Goal: Transaction & Acquisition: Purchase product/service

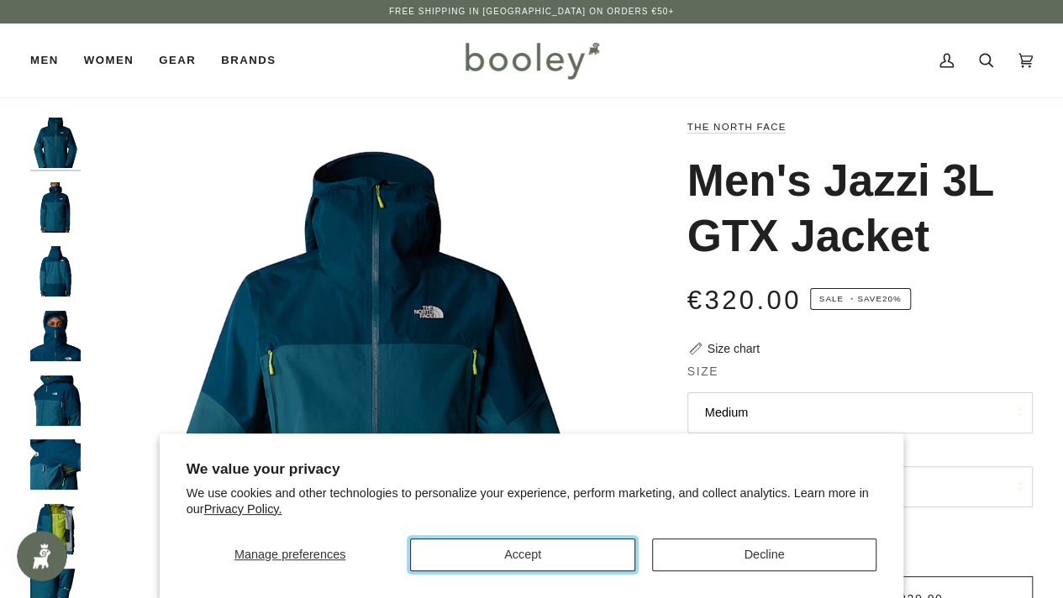
click at [511, 558] on button "Accept" at bounding box center [522, 554] width 224 height 33
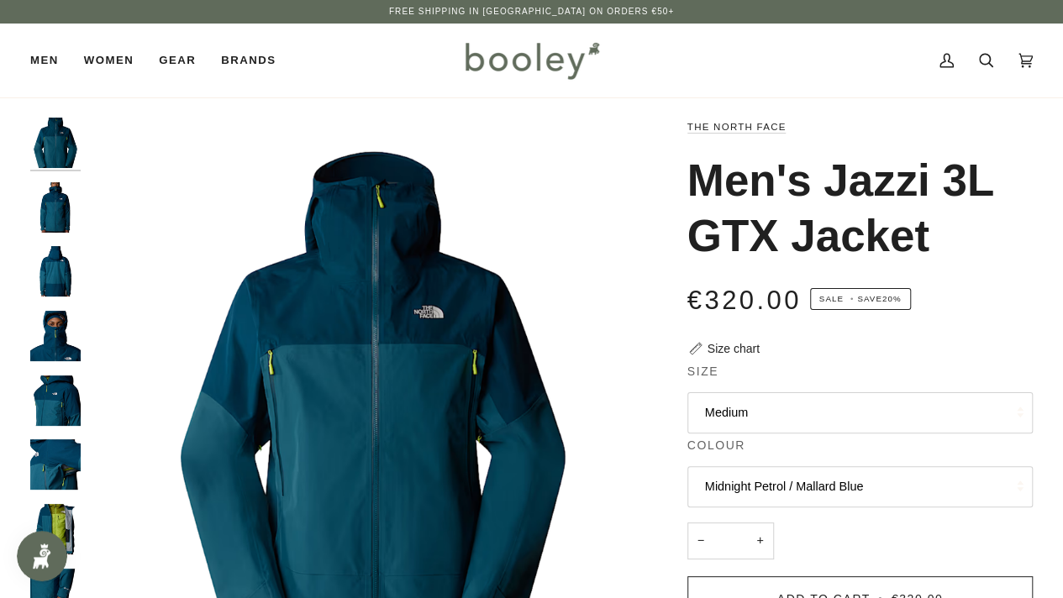
click at [773, 411] on button "Medium" at bounding box center [859, 412] width 345 height 41
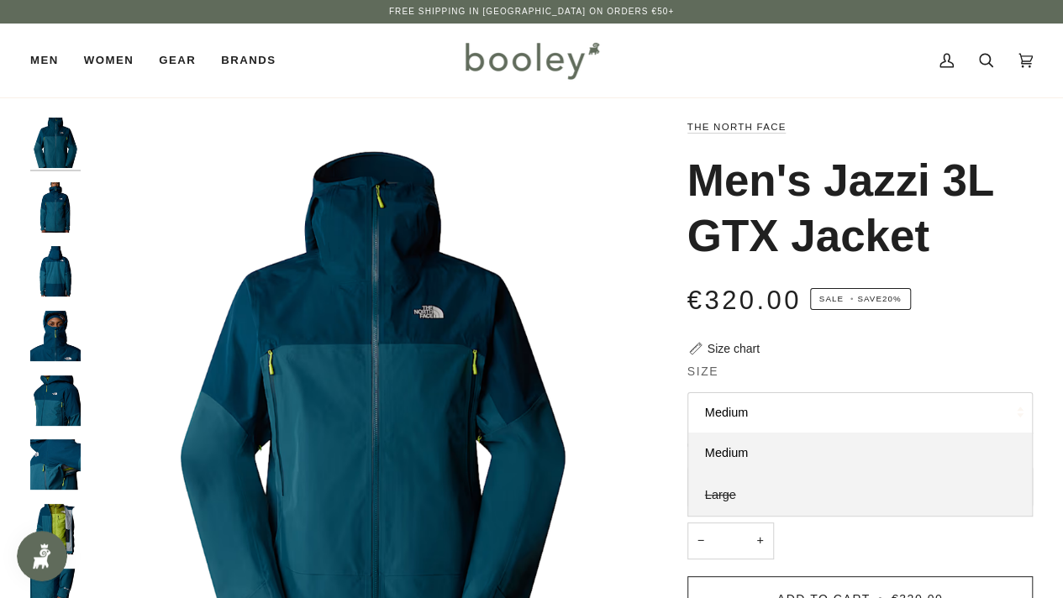
click at [731, 490] on span "Large" at bounding box center [720, 494] width 31 height 13
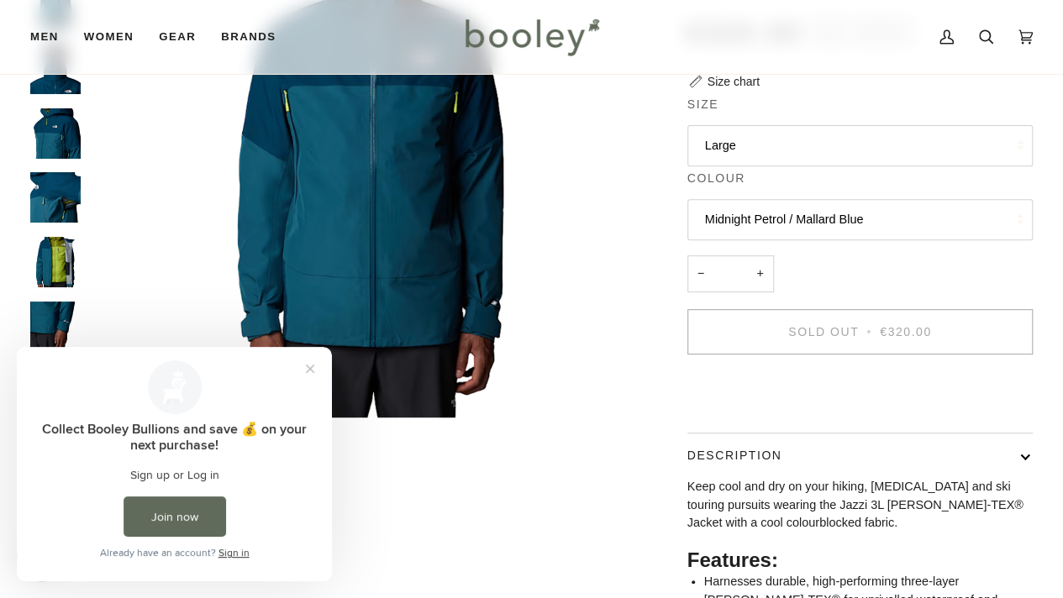
click at [796, 208] on button "Midnight Petrol / Mallard Blue" at bounding box center [859, 219] width 345 height 41
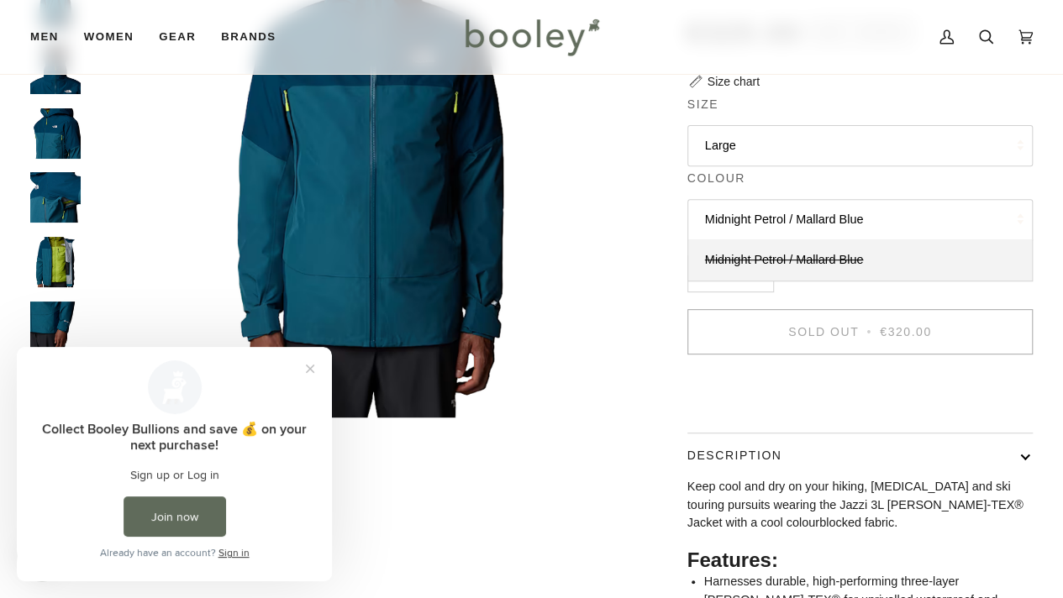
click at [775, 208] on button "Midnight Petrol / Mallard Blue" at bounding box center [859, 219] width 345 height 41
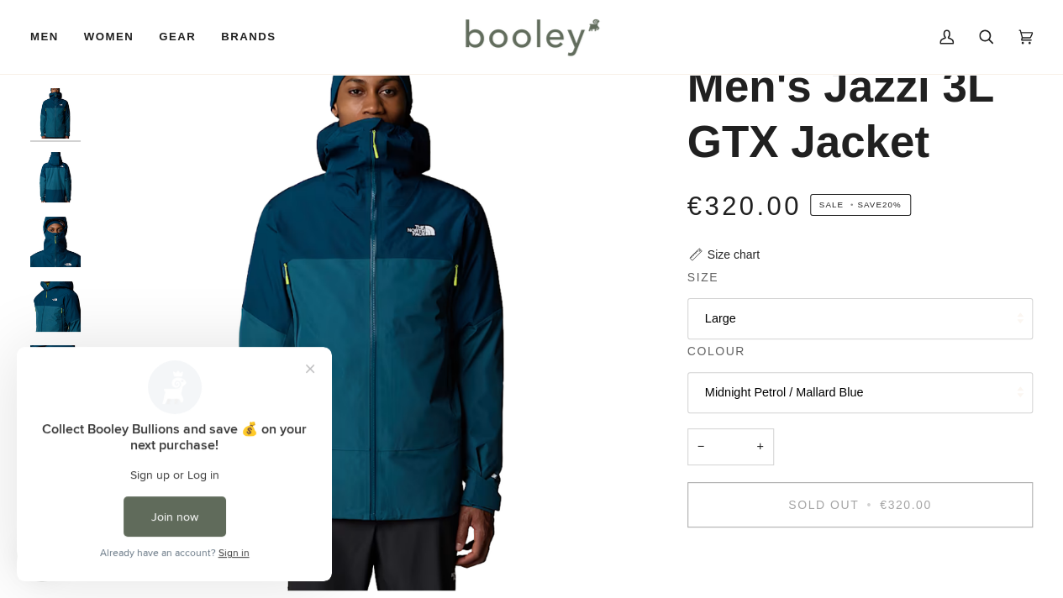
scroll to position [47, 0]
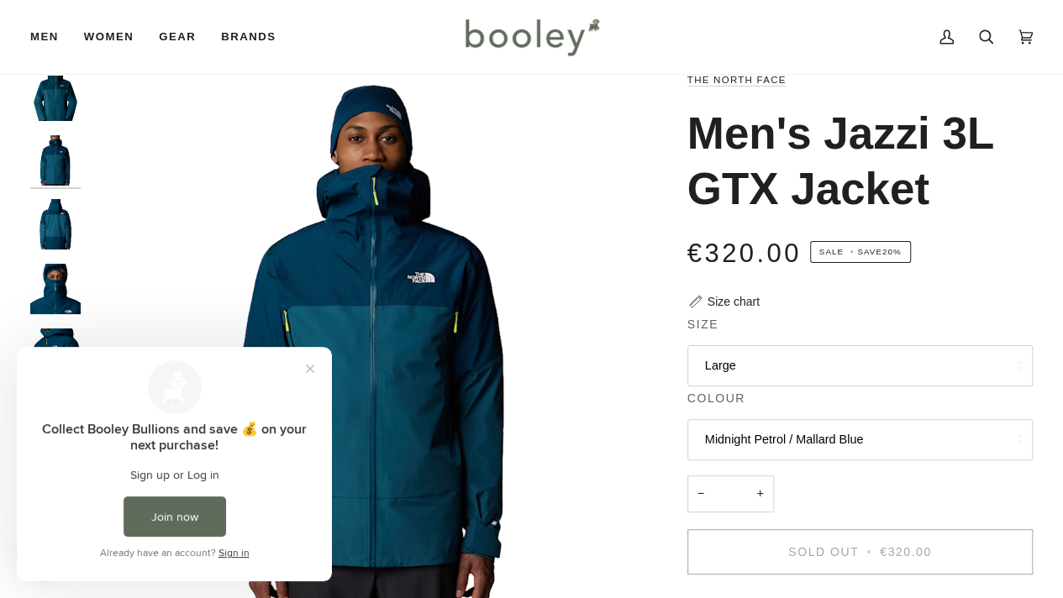
click at [753, 370] on button "Large" at bounding box center [859, 365] width 345 height 41
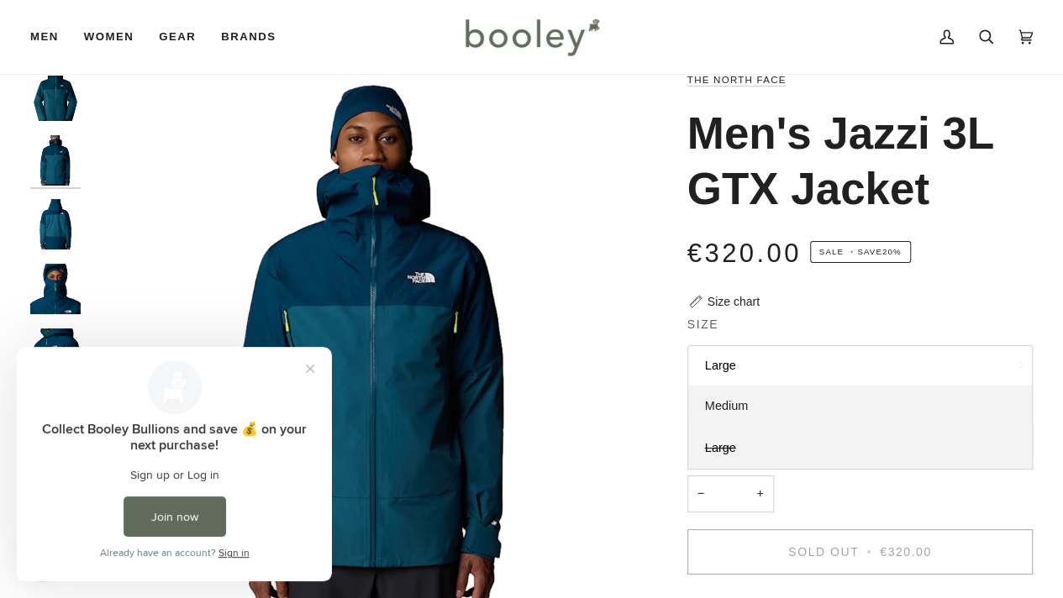
click at [728, 399] on span "Medium" at bounding box center [726, 405] width 43 height 13
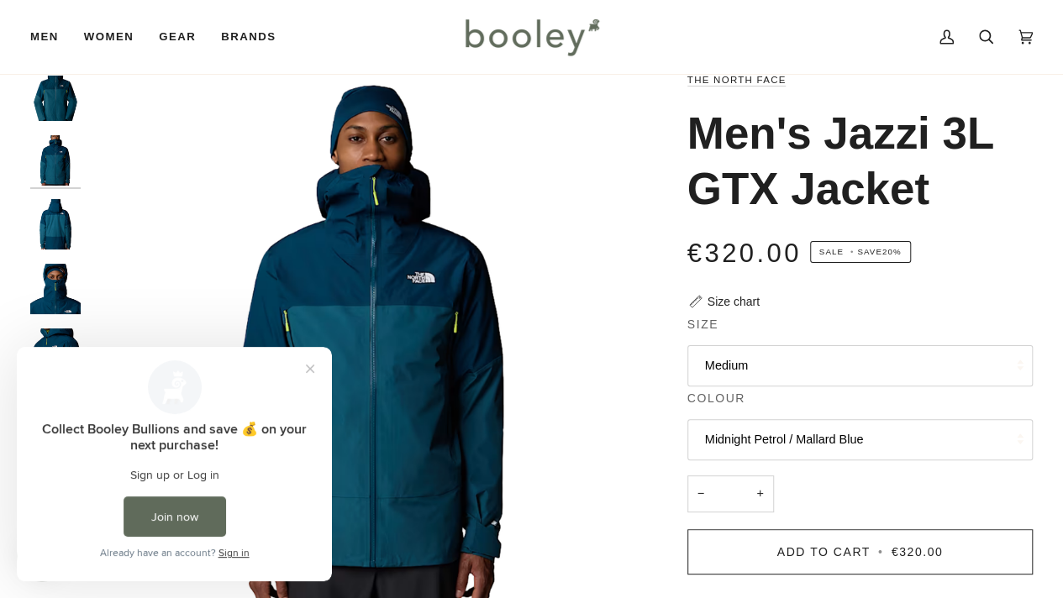
click at [724, 376] on button "Medium" at bounding box center [859, 365] width 345 height 41
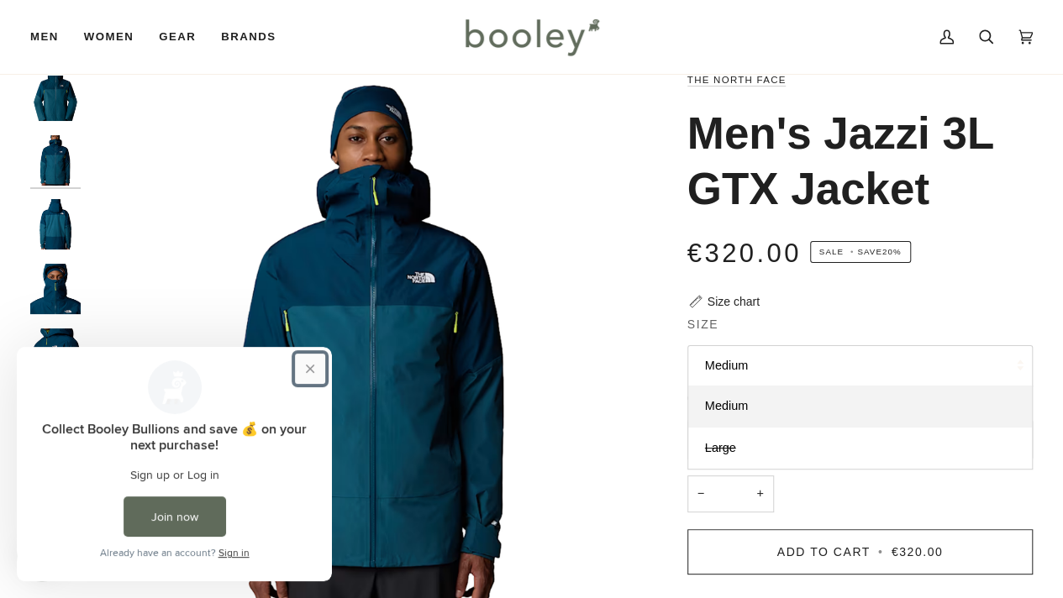
click at [313, 369] on button "Close prompt" at bounding box center [310, 369] width 30 height 30
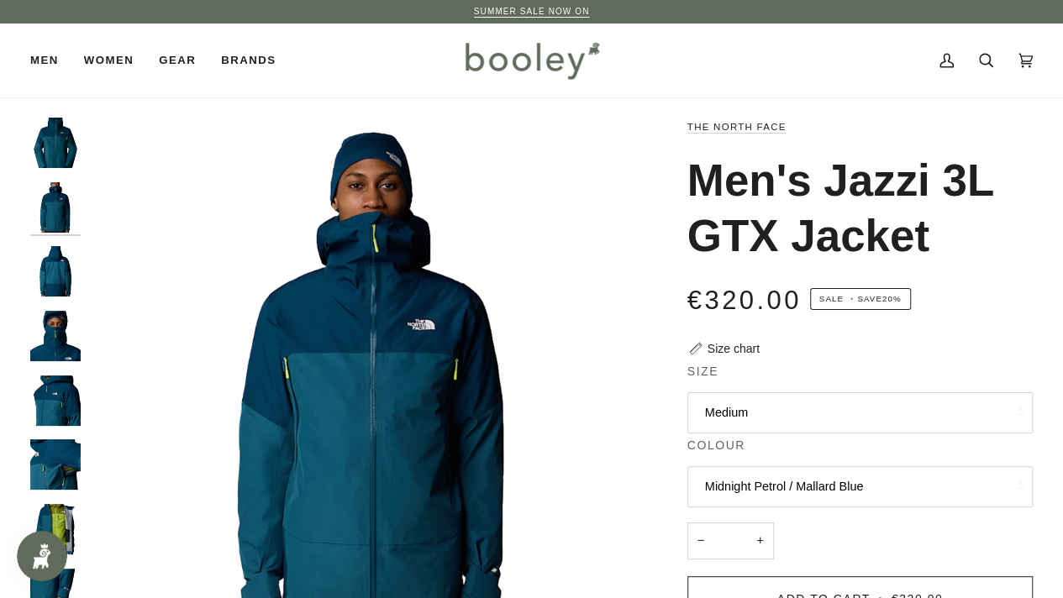
click at [731, 423] on button "Medium" at bounding box center [859, 412] width 345 height 41
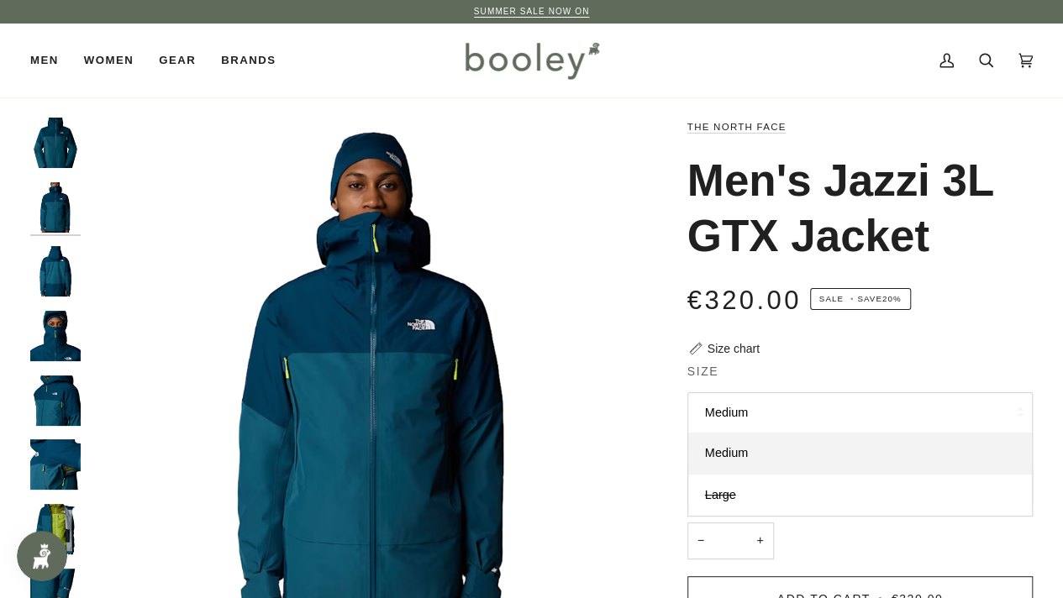
click at [754, 407] on button "Medium" at bounding box center [859, 412] width 345 height 41
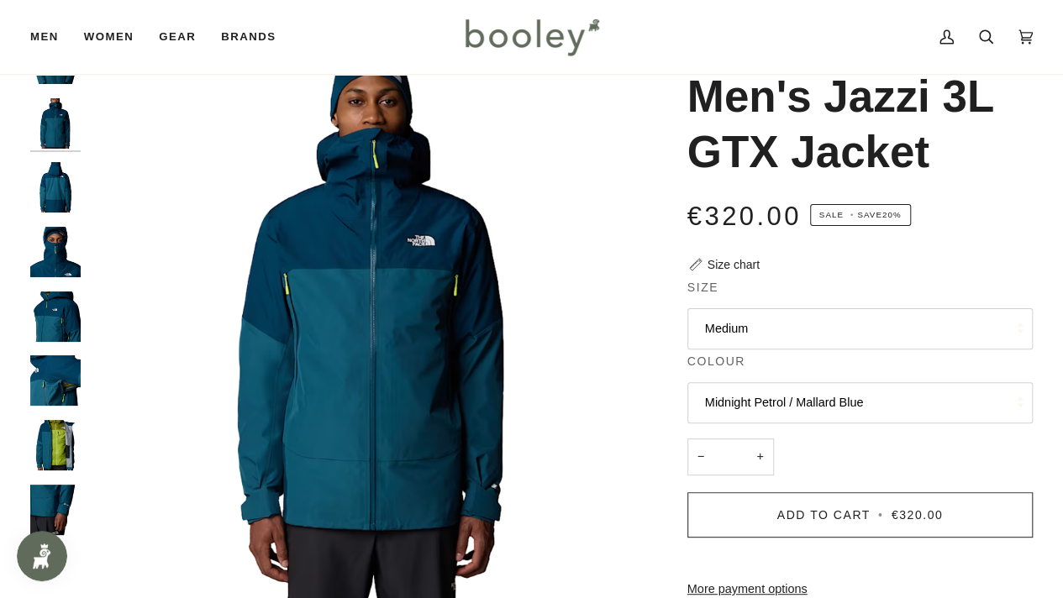
scroll to position [82, 0]
